Goal: Task Accomplishment & Management: Use online tool/utility

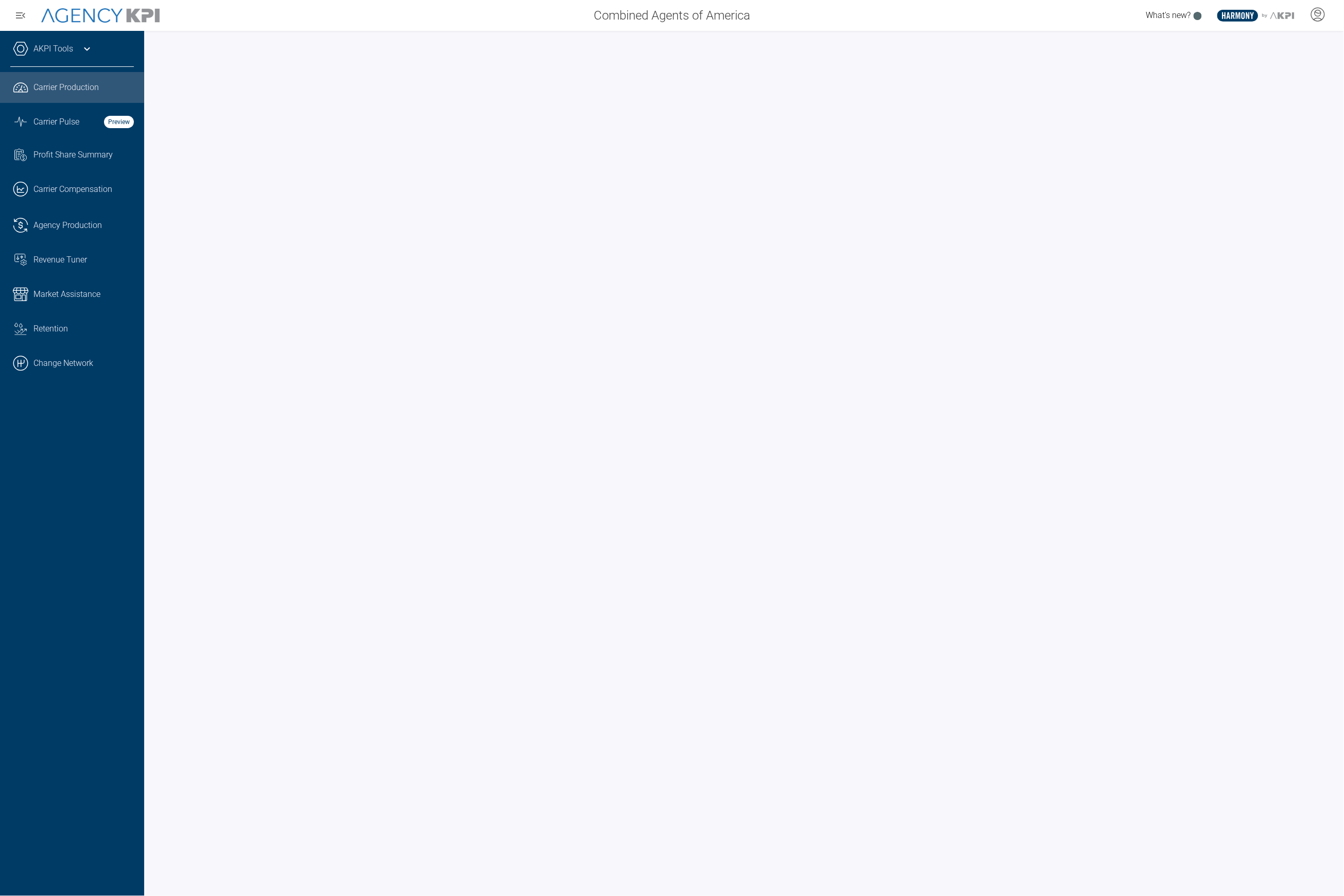
click at [75, 58] on div "AKPI Tools" at bounding box center [72, 54] width 124 height 26
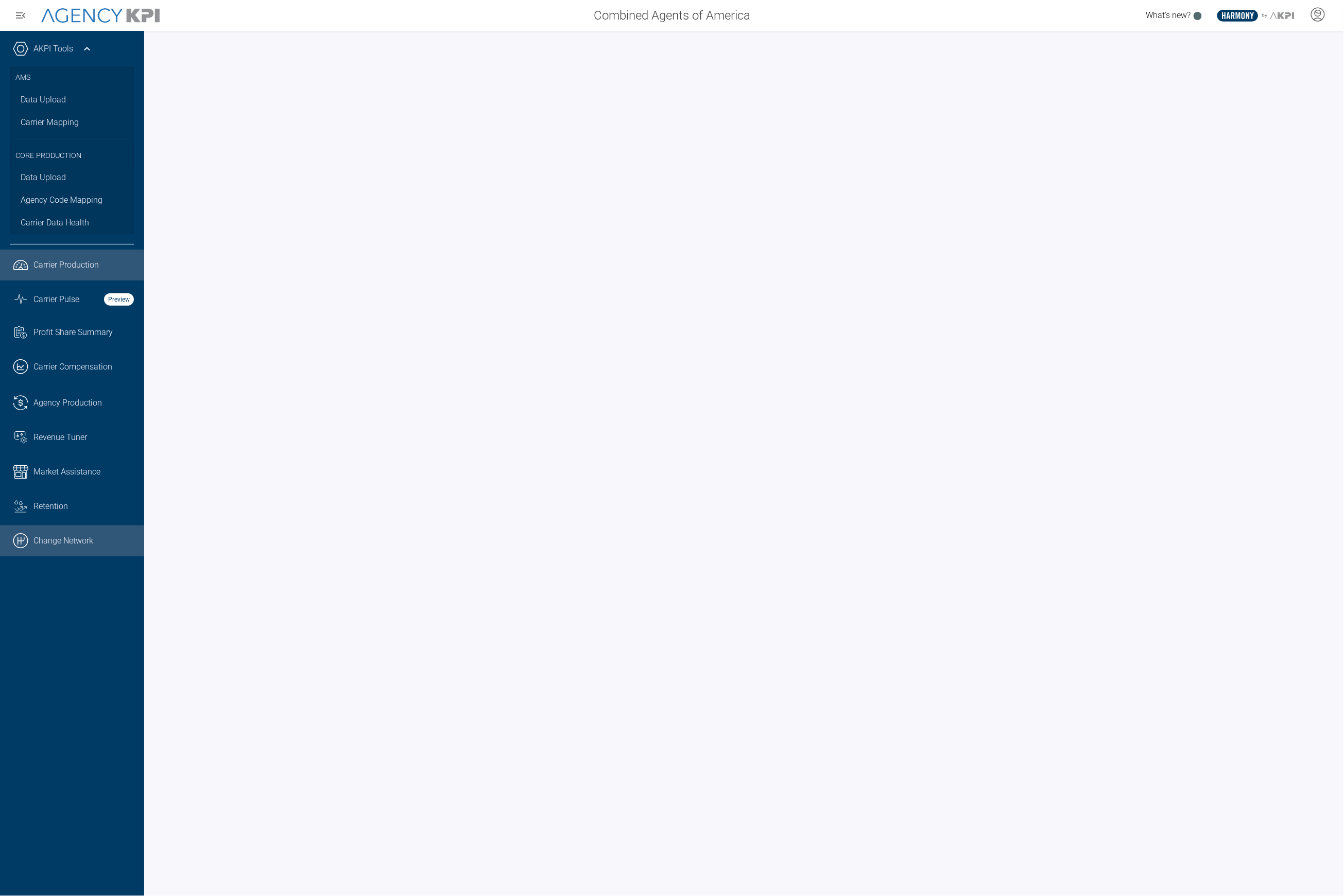
click at [70, 540] on link ".cls-1{fill:none;stroke:#000;stroke-linecap:round;stroke-linejoin:round;stroke-…" at bounding box center [72, 541] width 144 height 31
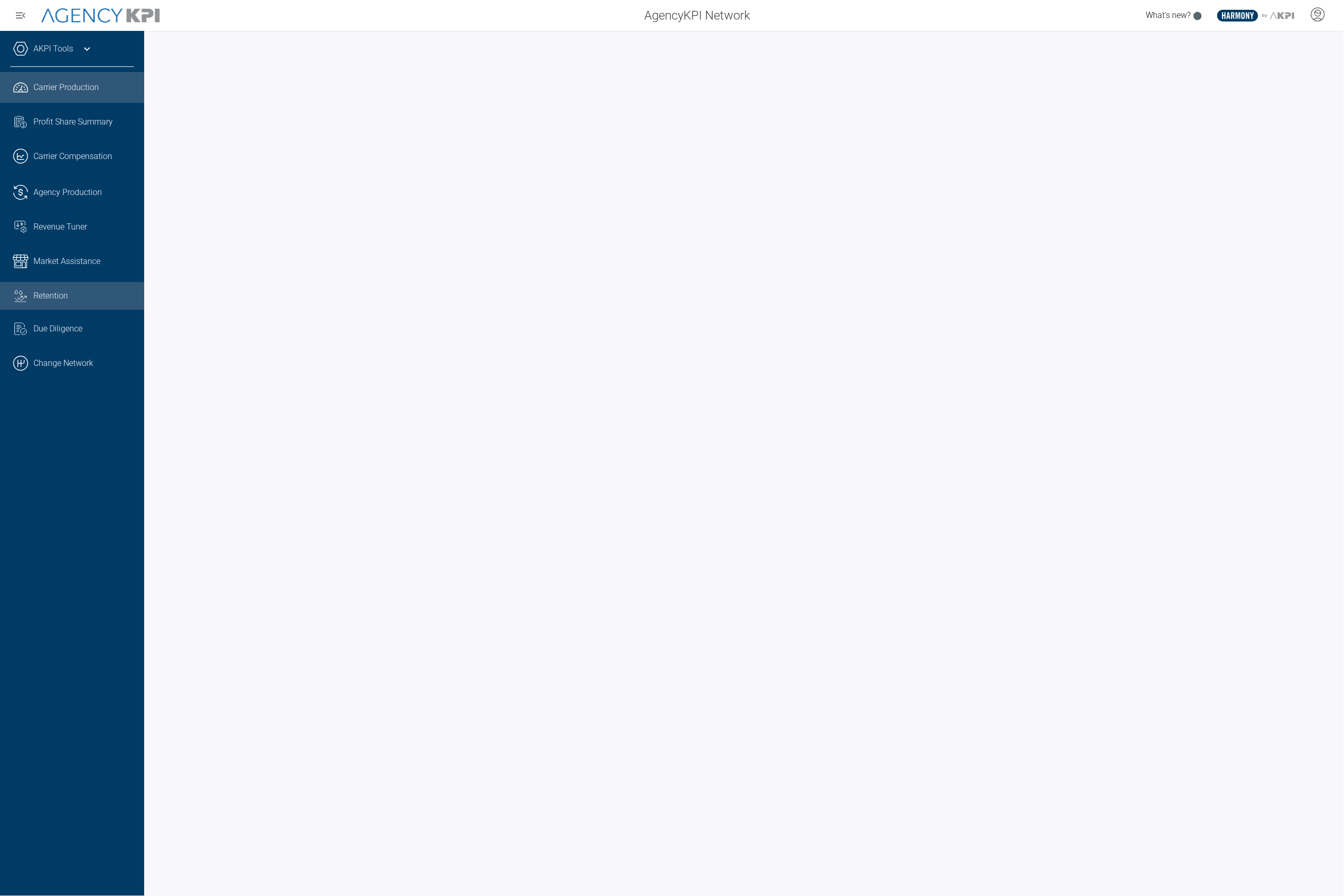
drag, startPoint x: 102, startPoint y: 358, endPoint x: 128, endPoint y: 294, distance: 69.1
click at [102, 358] on link ".cls-1{fill:none;stroke:#000;stroke-linecap:round;stroke-linejoin:round;stroke-…" at bounding box center [72, 363] width 144 height 31
click at [81, 58] on div "AKPI Tools" at bounding box center [72, 54] width 124 height 26
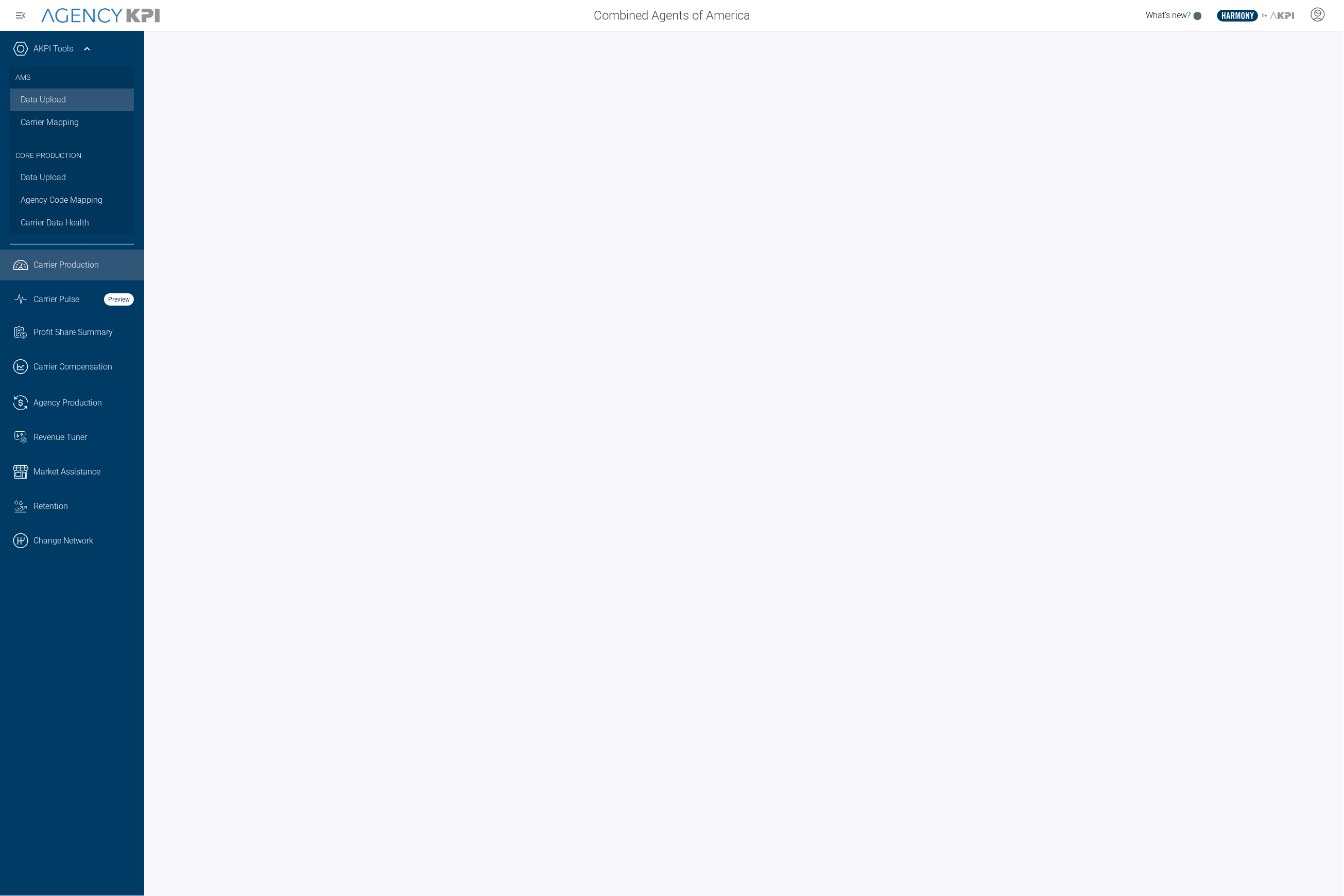
click at [77, 104] on link "Data Upload" at bounding box center [72, 100] width 124 height 23
